Goal: Browse casually: Explore the website without a specific task or goal

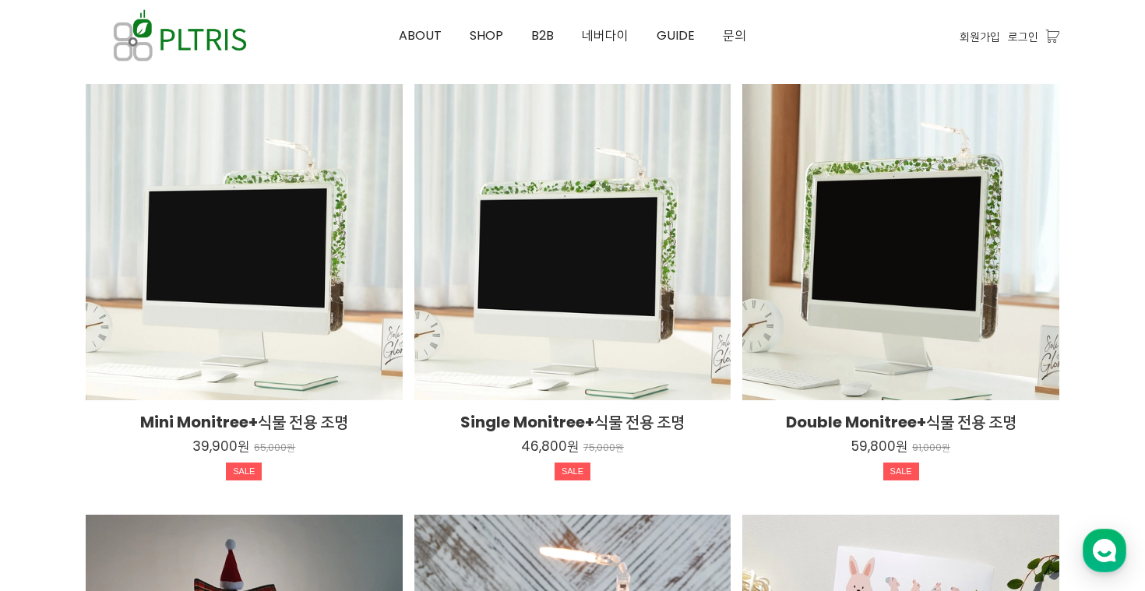
scroll to position [2481, 0]
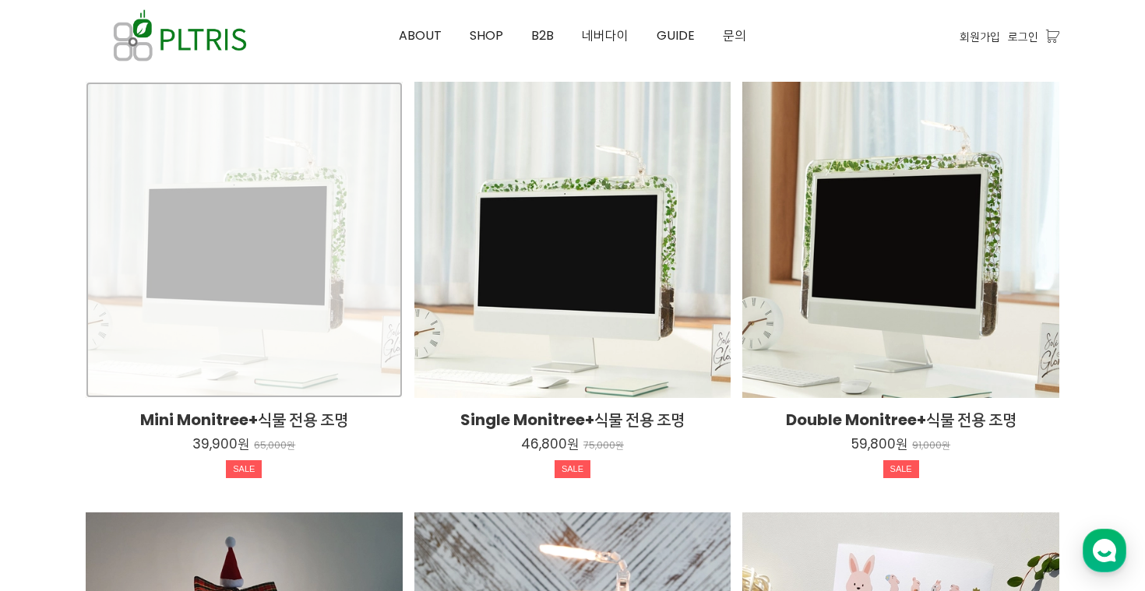
click at [278, 273] on div "Mini Monitree+식물 전용 조명 39,900원 65,000원 SALE TIME SALE" at bounding box center [244, 240] width 317 height 317
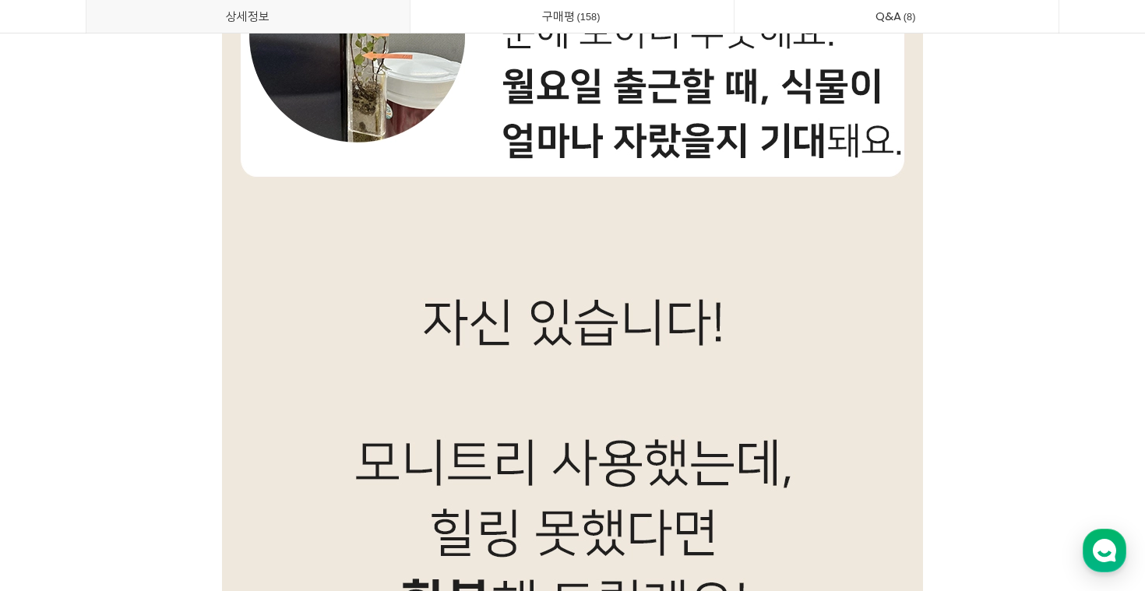
scroll to position [15425, 0]
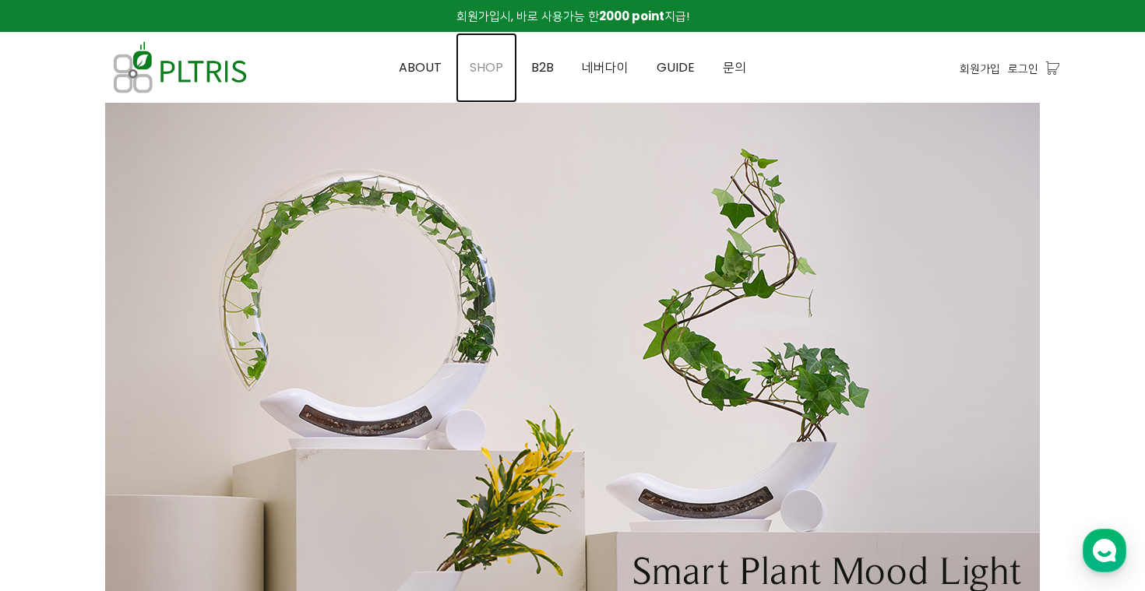
click at [503, 72] on span "SHOP" at bounding box center [487, 67] width 34 height 18
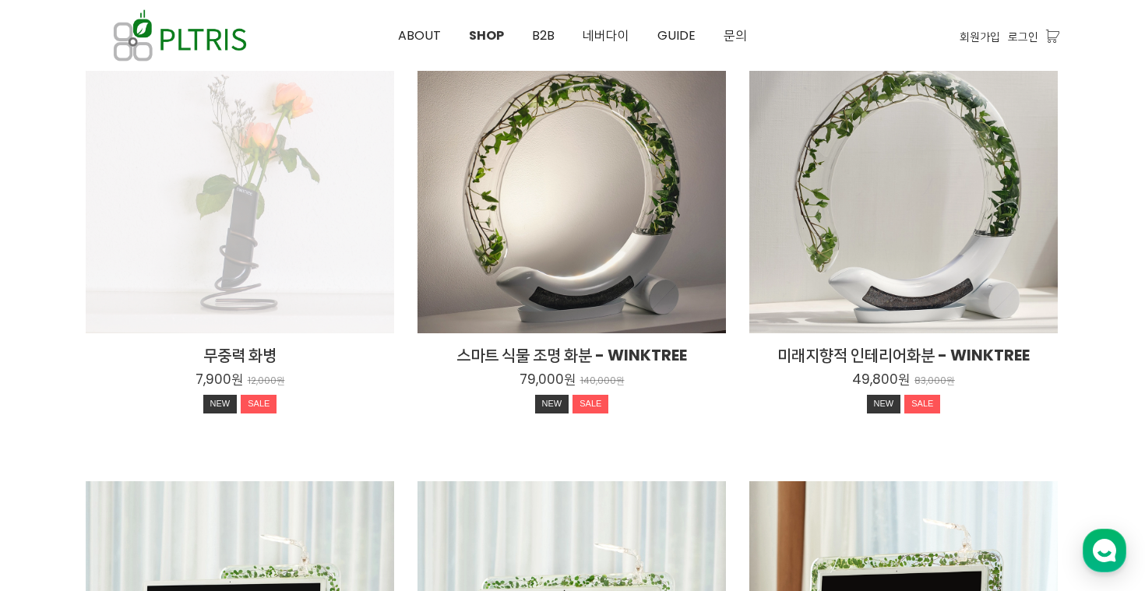
scroll to position [236, 0]
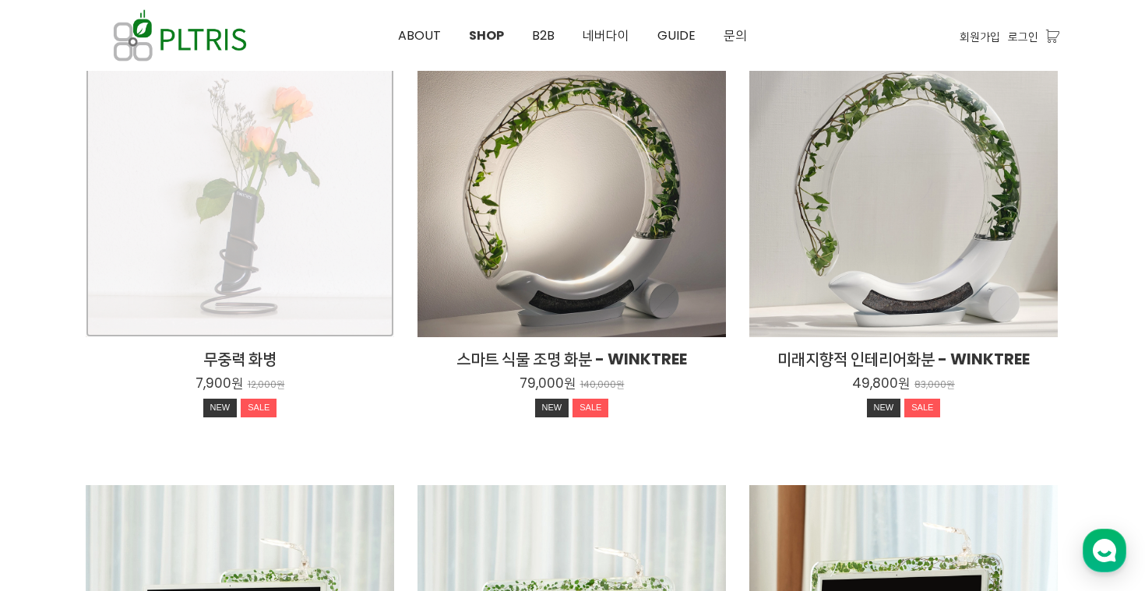
click at [291, 262] on div "무중력 화병 7,900원 12,000원 NEW SALE" at bounding box center [240, 183] width 309 height 309
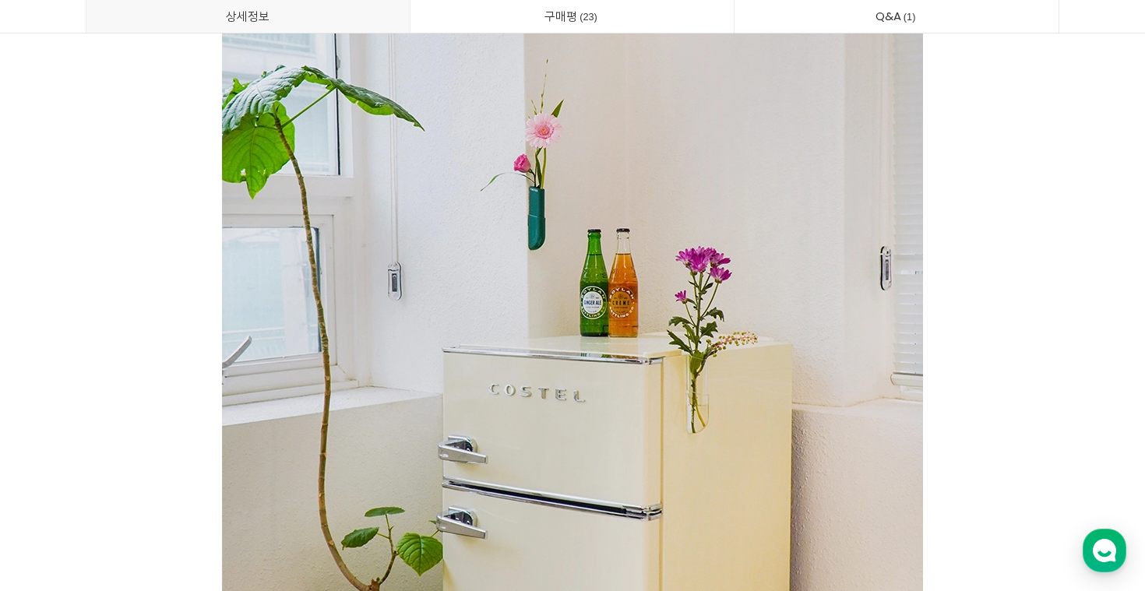
scroll to position [5142, 0]
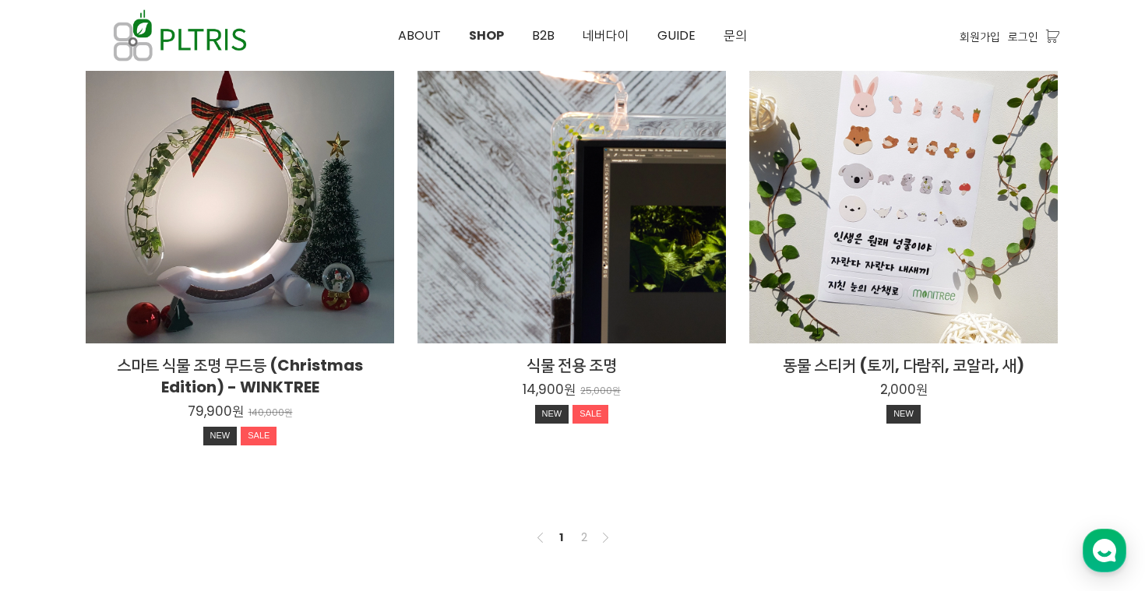
scroll to position [1290, 0]
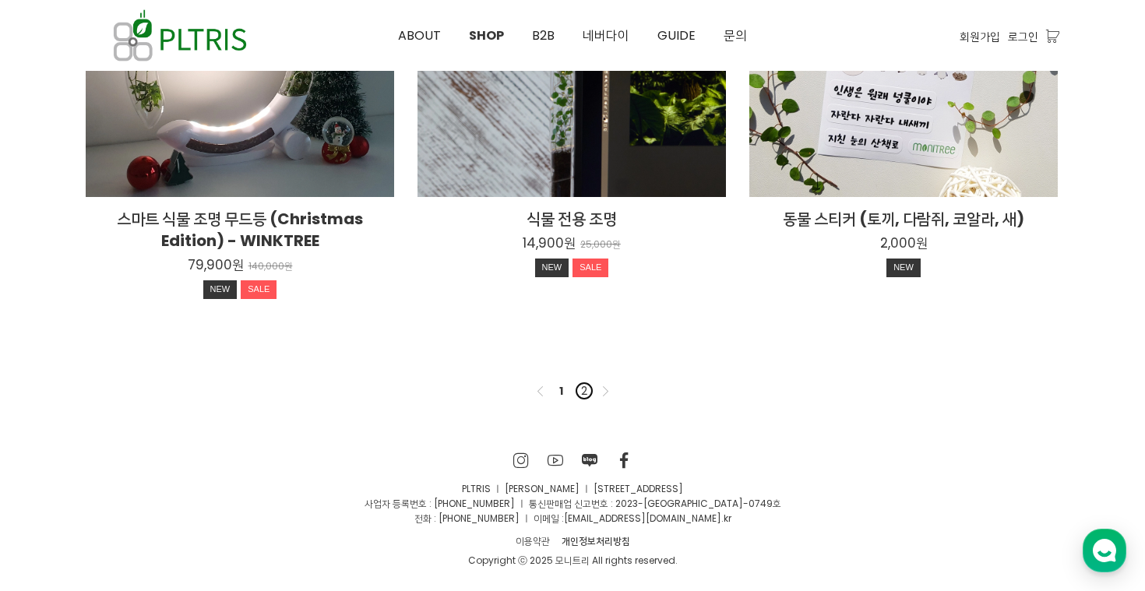
click at [580, 390] on link "2" at bounding box center [584, 391] width 19 height 19
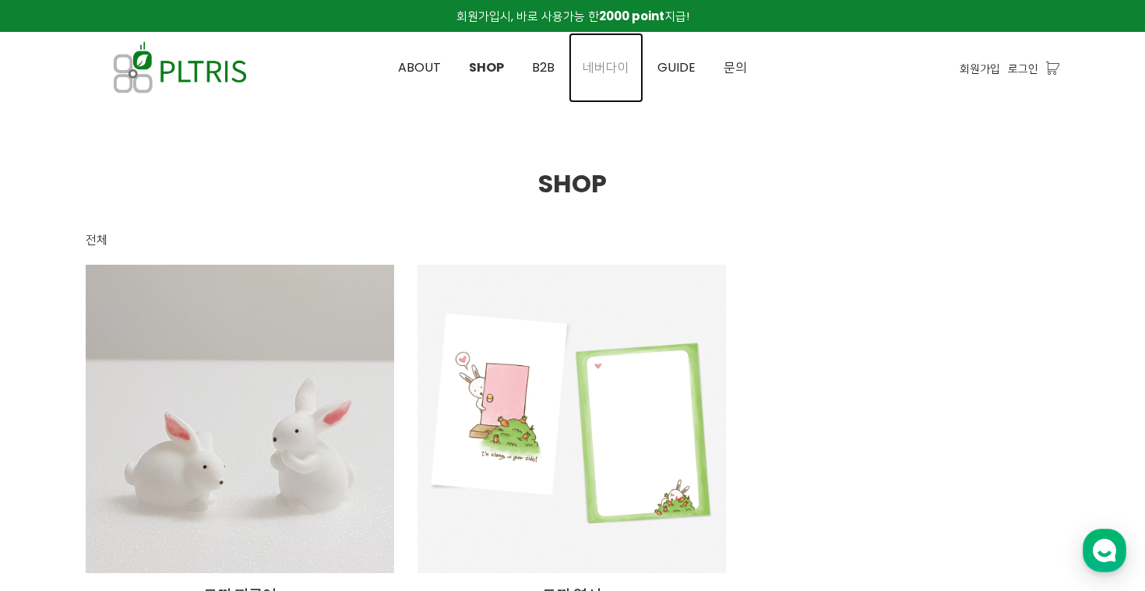
click at [615, 72] on span "네버다이" at bounding box center [606, 67] width 47 height 18
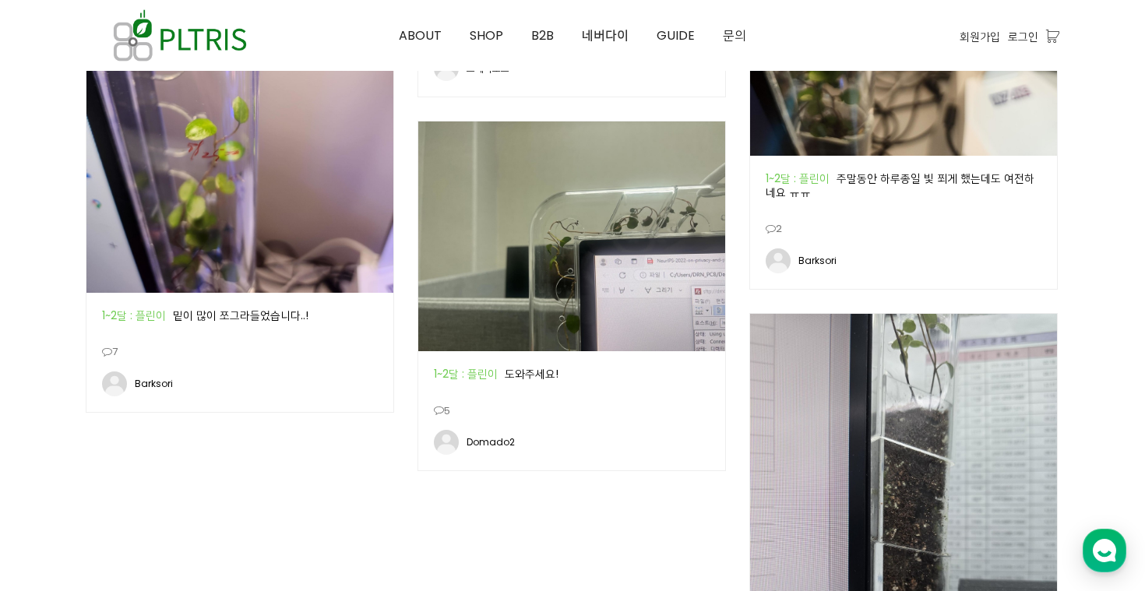
scroll to position [2179, 0]
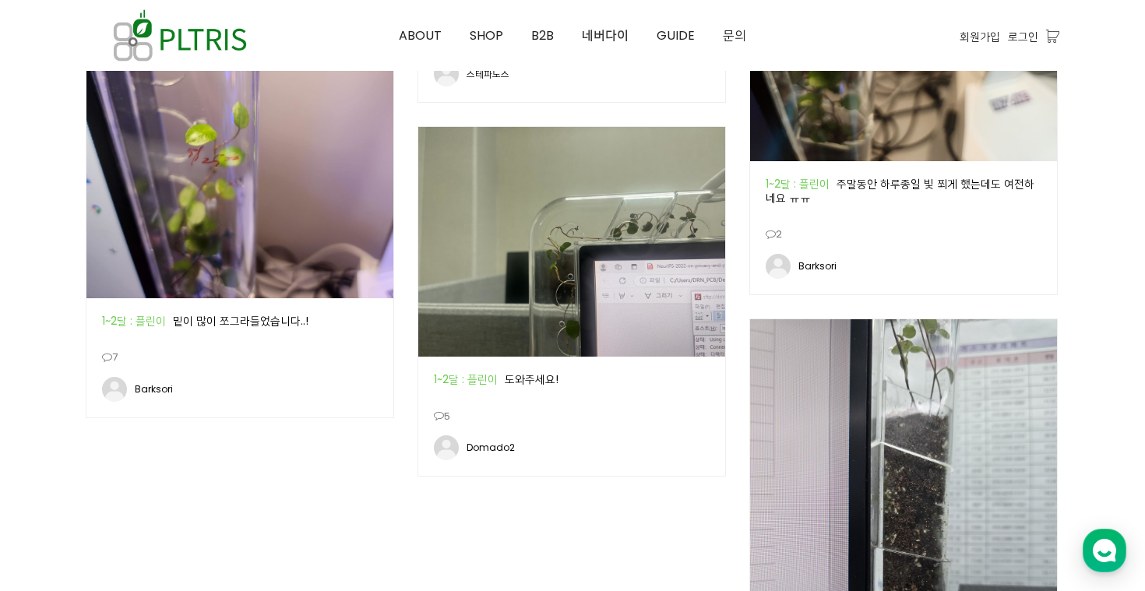
click at [520, 256] on img at bounding box center [571, 242] width 307 height 231
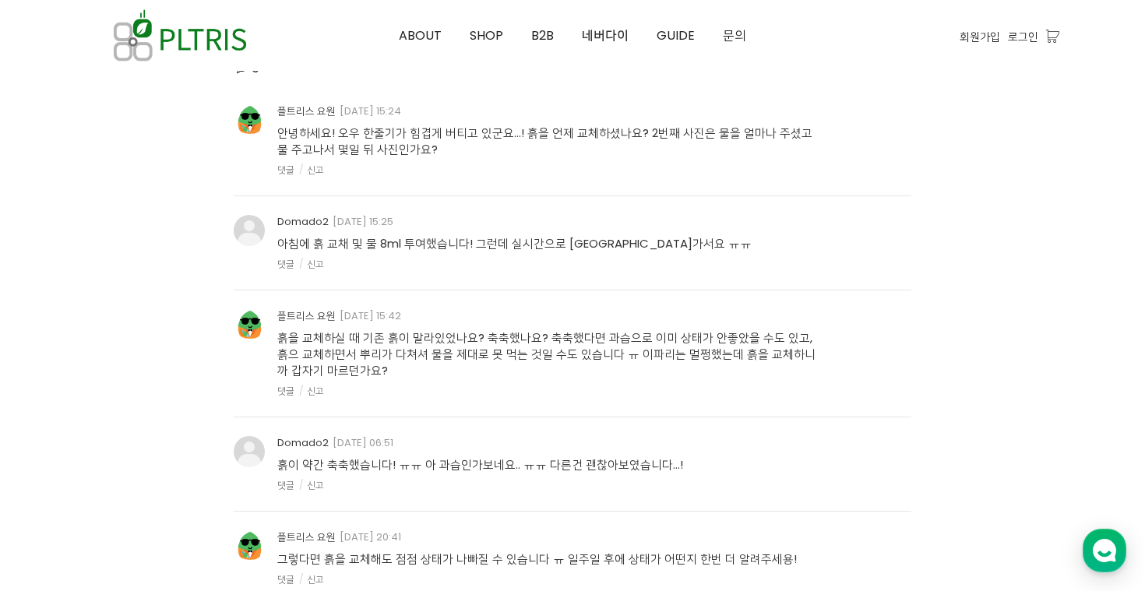
scroll to position [3218, 0]
